Goal: Check status: Check status

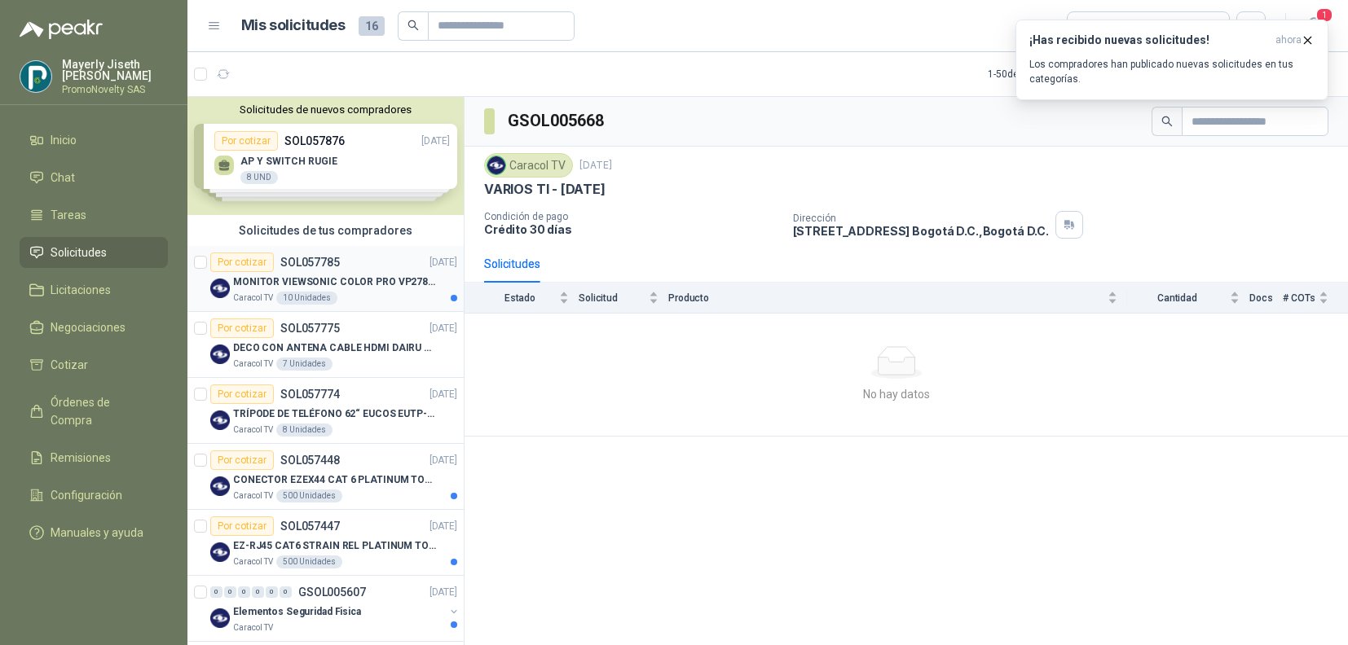
click at [311, 302] on div "10 Unidades" at bounding box center [306, 298] width 61 height 13
click at [362, 278] on p "MONITOR VIEWSONIC COLOR PRO VP2786-4K" at bounding box center [334, 282] width 203 height 15
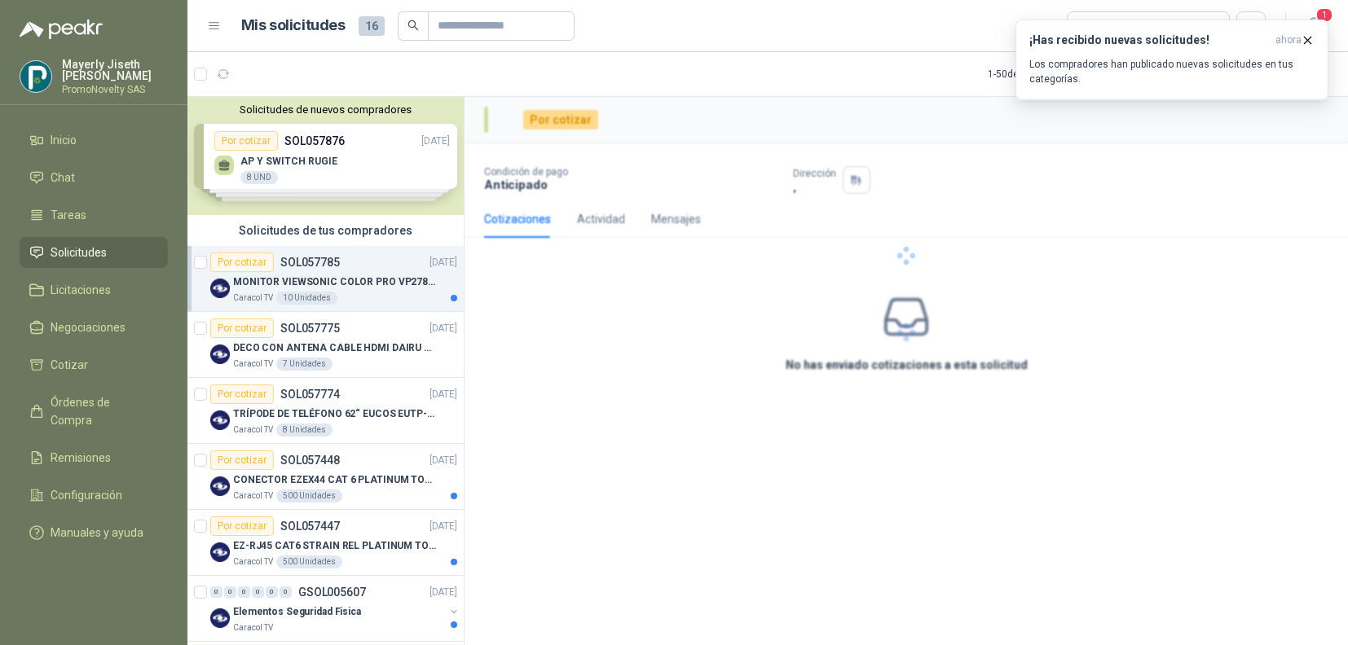
click at [365, 295] on div "Caracol TV 10 Unidades" at bounding box center [345, 298] width 224 height 13
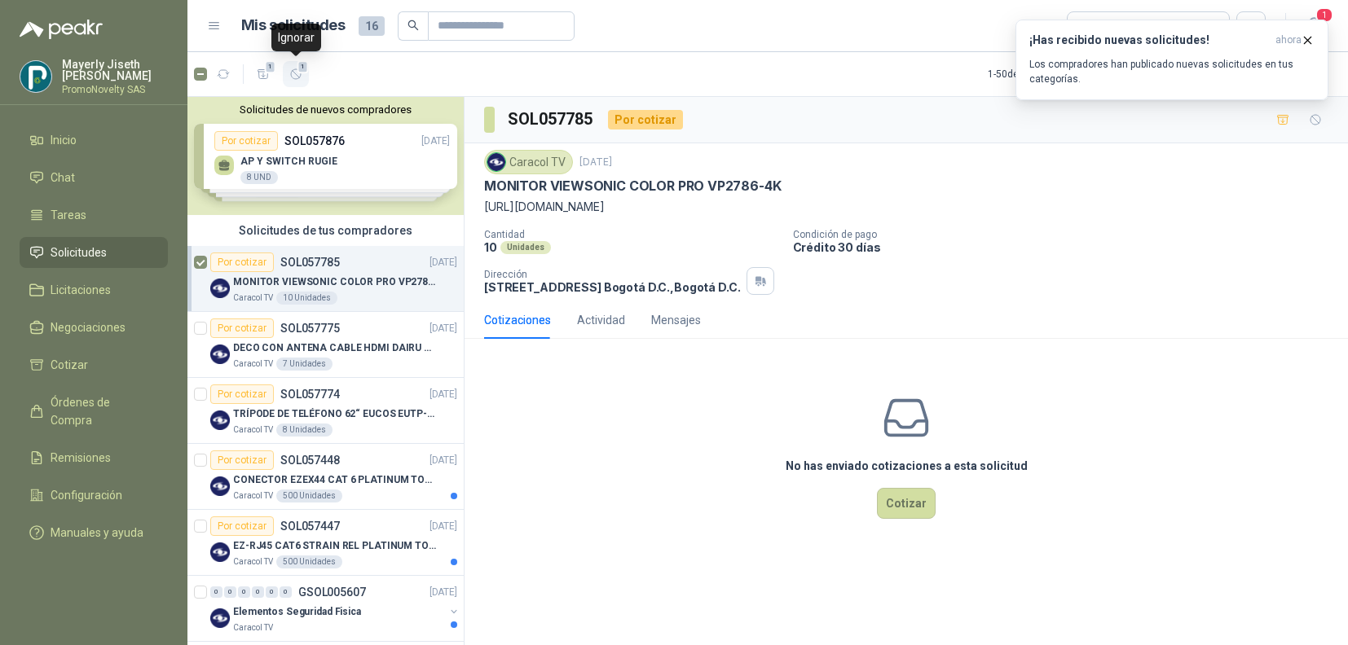
click at [297, 78] on icon "button" at bounding box center [296, 74] width 10 height 10
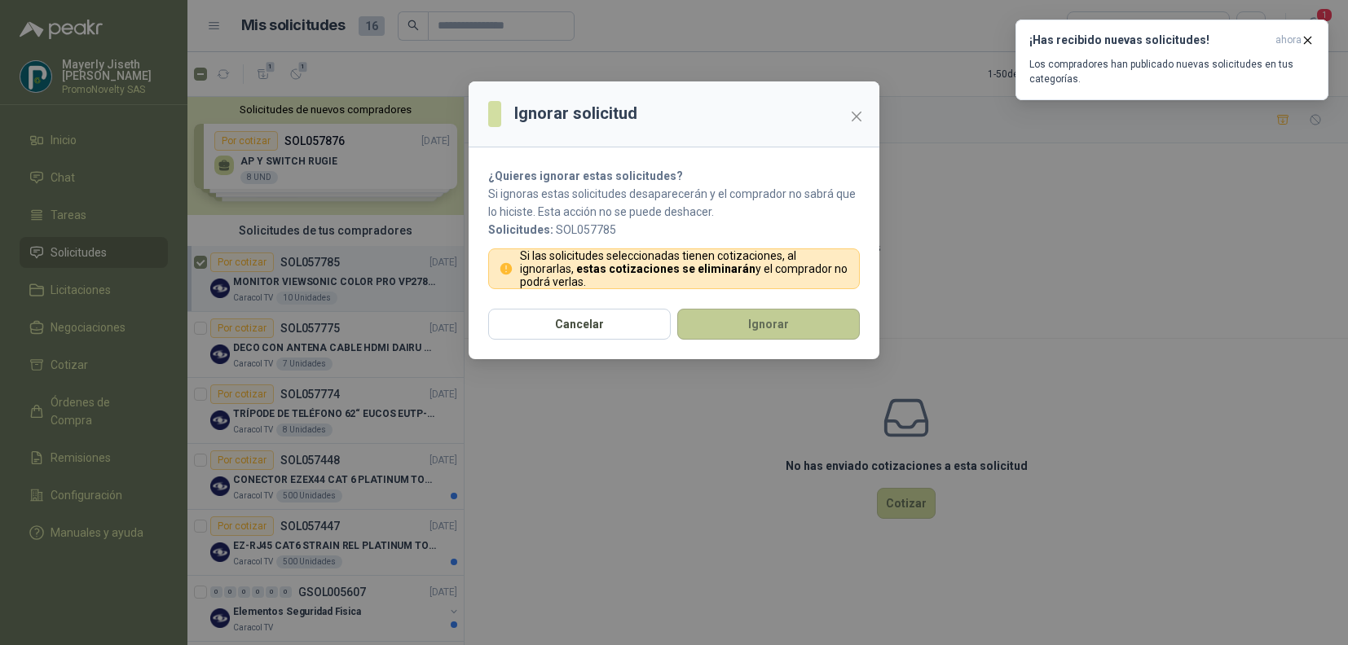
click at [769, 329] on button "Ignorar" at bounding box center [768, 324] width 183 height 31
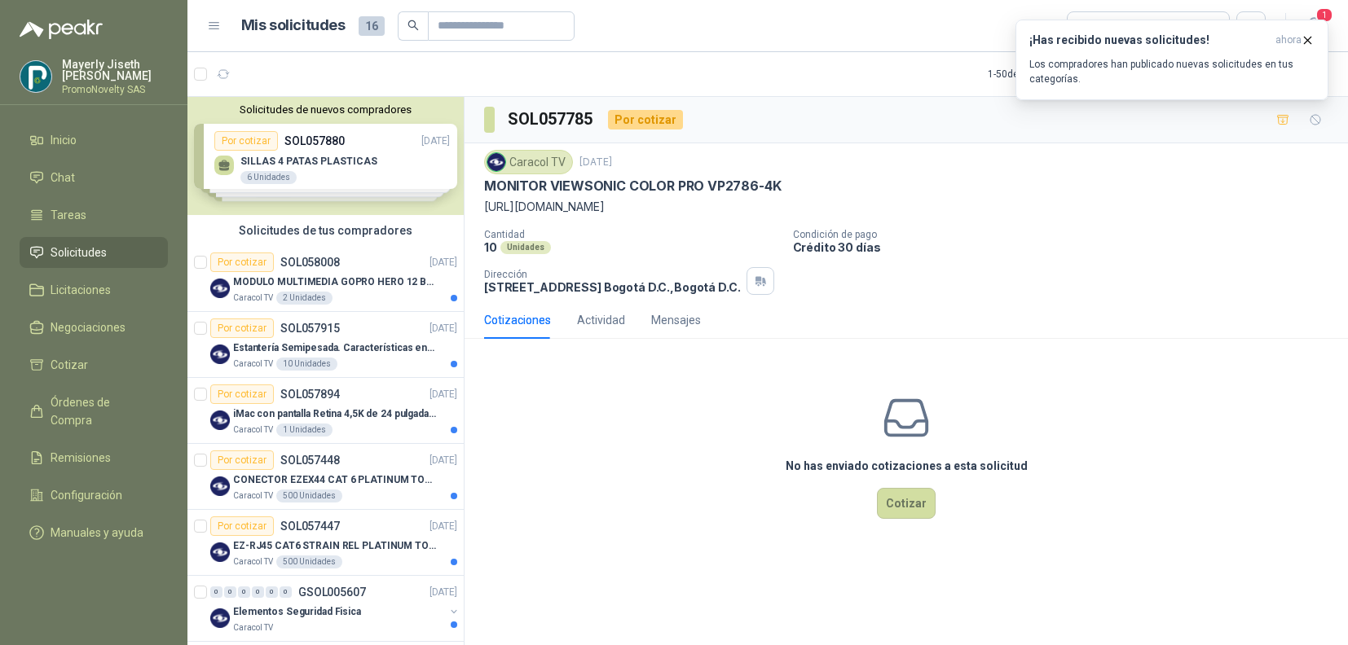
click at [81, 253] on span "Solicitudes" at bounding box center [79, 253] width 56 height 18
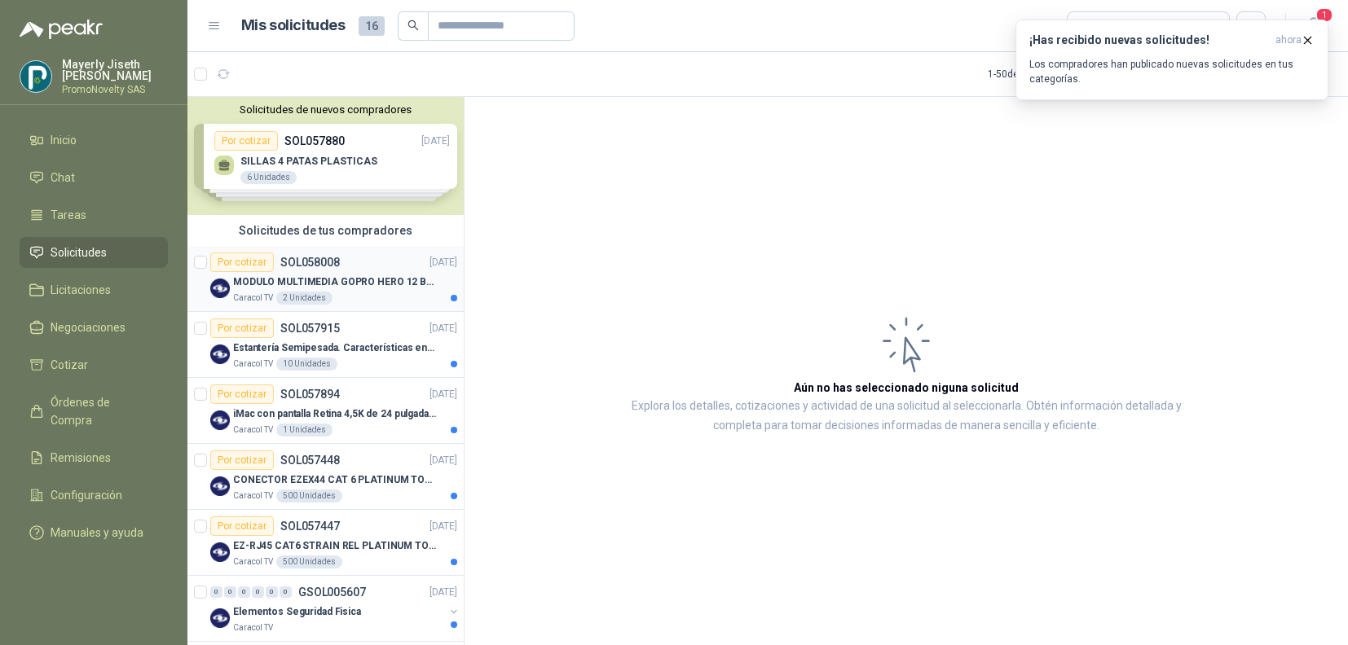
click at [378, 288] on p "MODULO MULTIMEDIA GOPRO HERO 12 BLACK" at bounding box center [334, 282] width 203 height 15
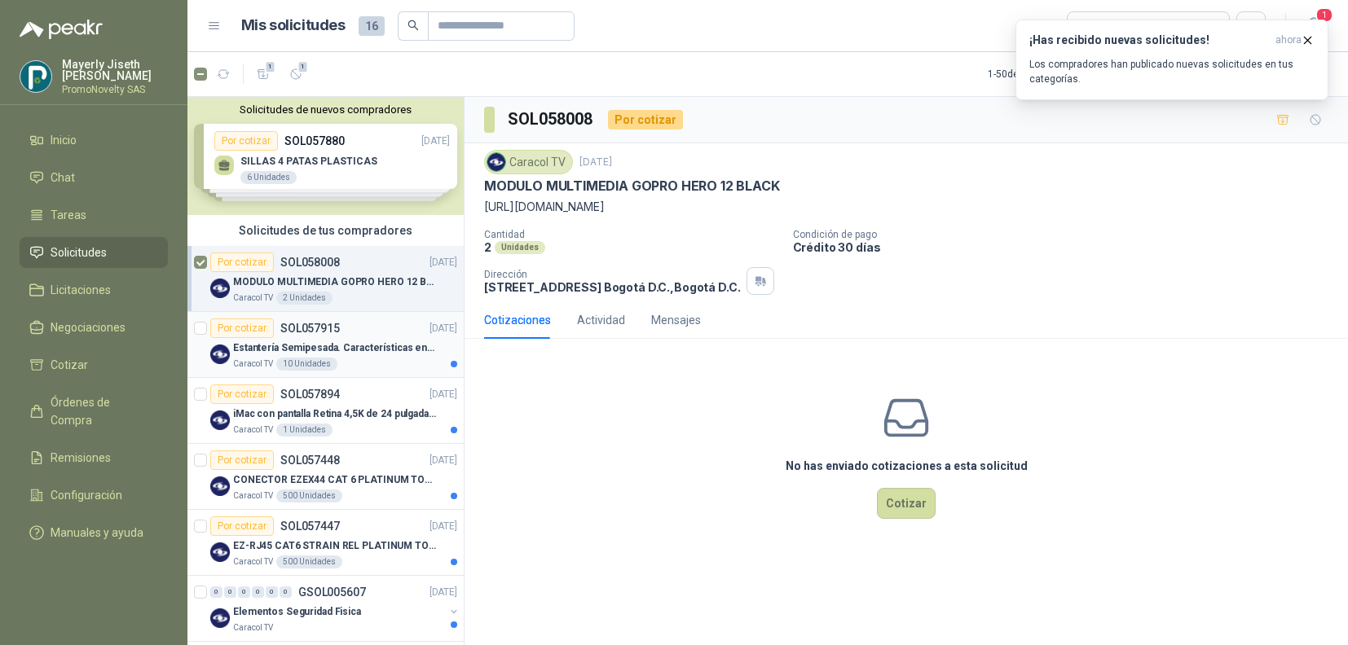
click at [199, 335] on div at bounding box center [200, 345] width 13 height 52
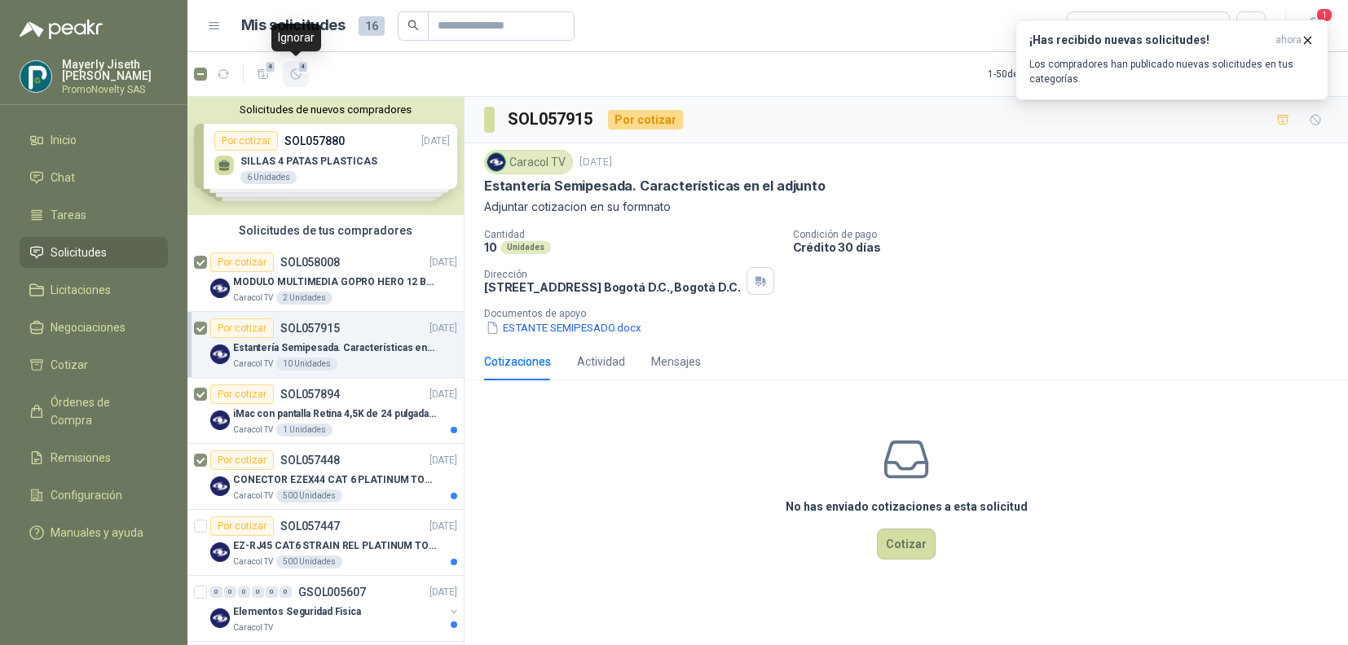
click at [297, 65] on span "4" at bounding box center [302, 66] width 11 height 13
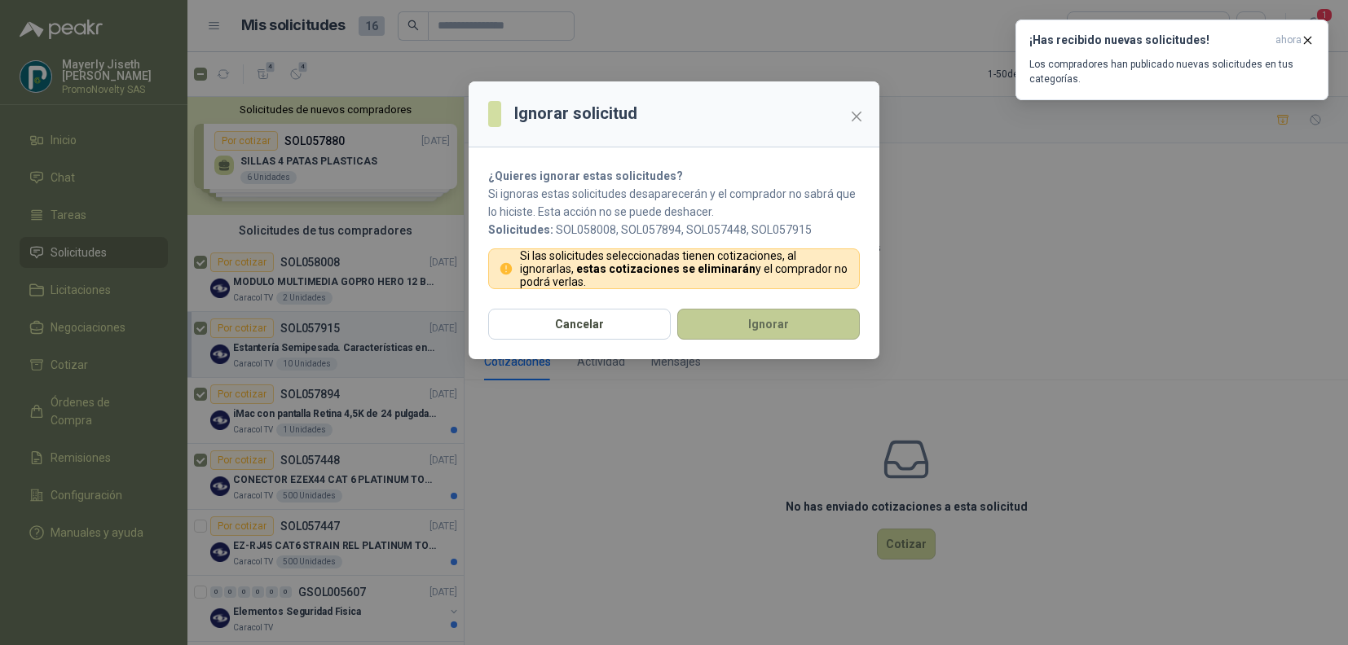
click at [822, 325] on button "Ignorar" at bounding box center [768, 324] width 183 height 31
